Goal: Task Accomplishment & Management: Complete application form

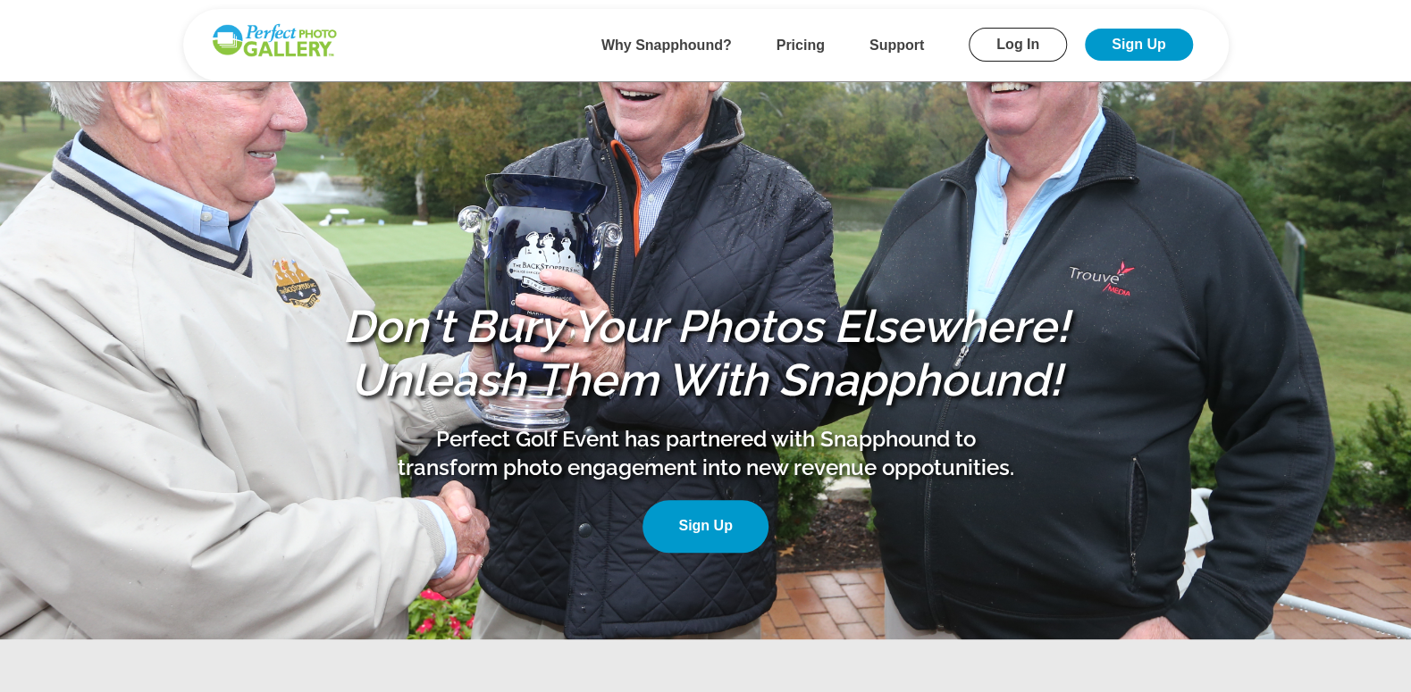
scroll to position [179, 0]
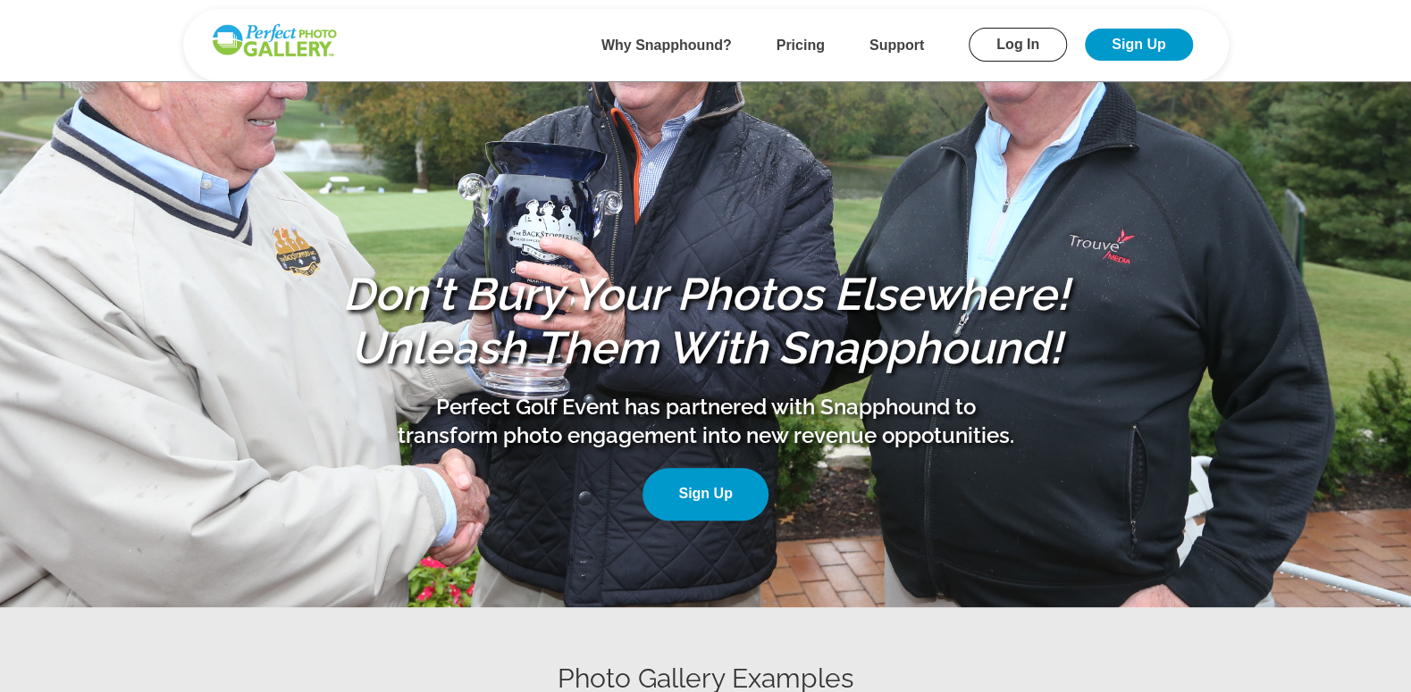
click at [720, 487] on link "Sign Up" at bounding box center [704, 494] width 125 height 53
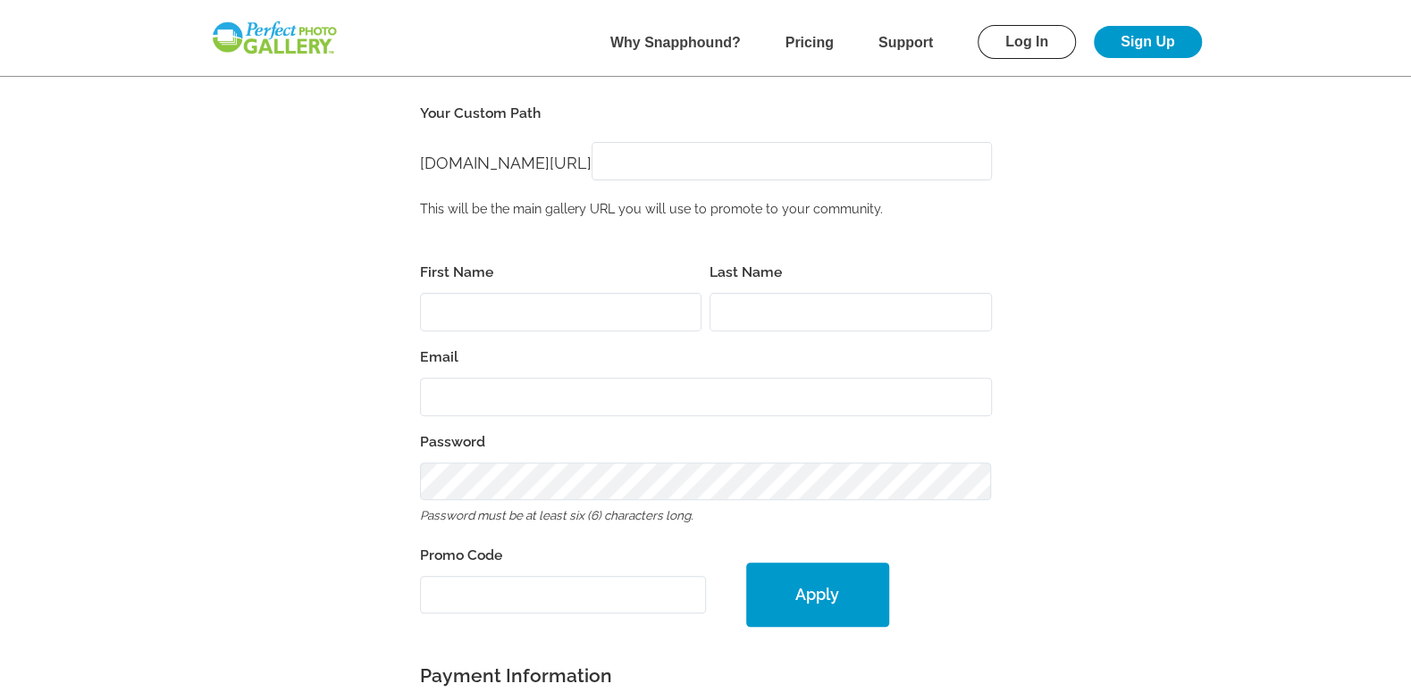
click at [686, 159] on input "[DOMAIN_NAME][URL]" at bounding box center [791, 161] width 400 height 38
type input "2025 SAME Tournament Photos"
click at [511, 300] on input "First Name" at bounding box center [561, 312] width 282 height 38
type input "[PERSON_NAME]"
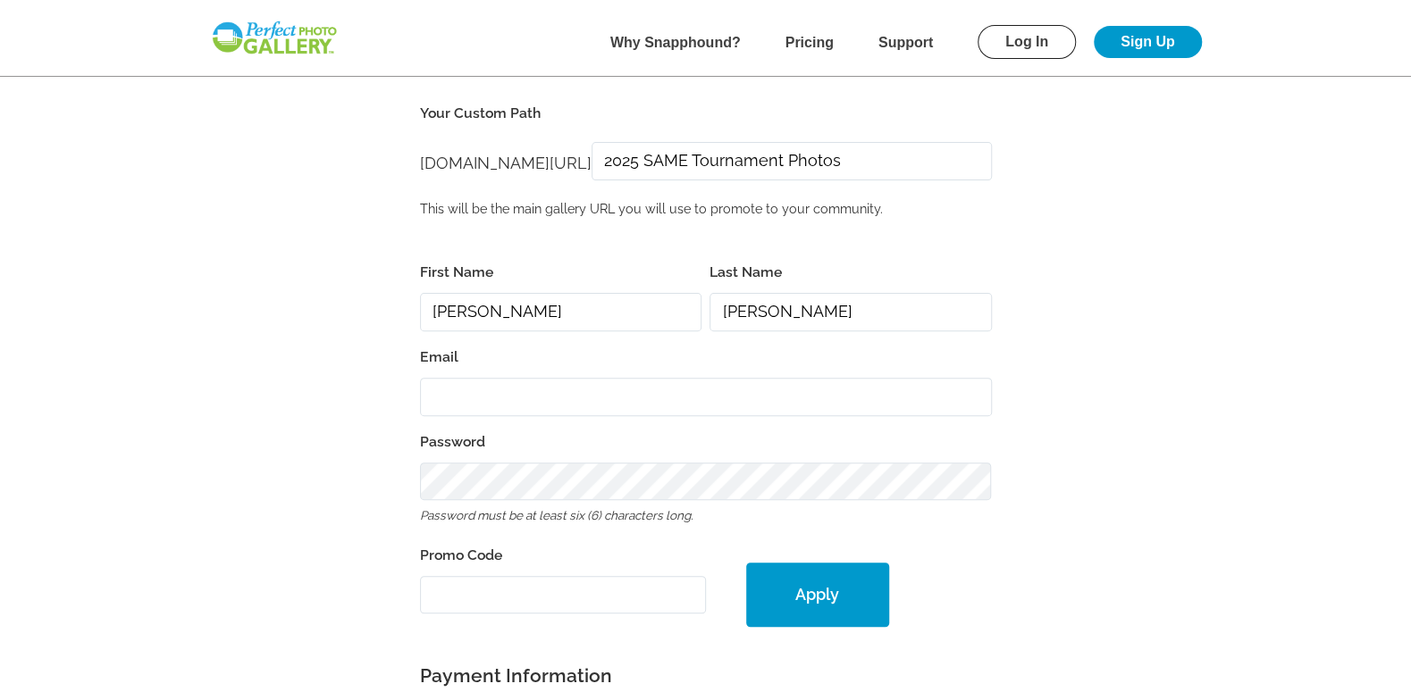
type input "[PERSON_NAME]"
click at [469, 395] on input "Email" at bounding box center [706, 397] width 572 height 38
type input "[EMAIL_ADDRESS][DOMAIN_NAME]"
type input "CCI General Contractors"
type input "73521"
